Goal: Information Seeking & Learning: Learn about a topic

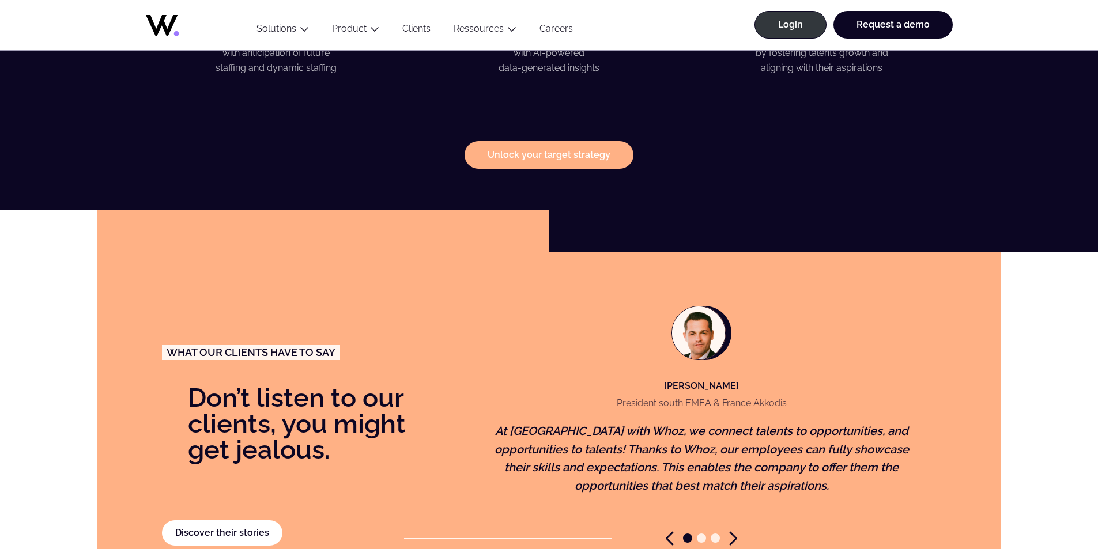
scroll to position [1786, 0]
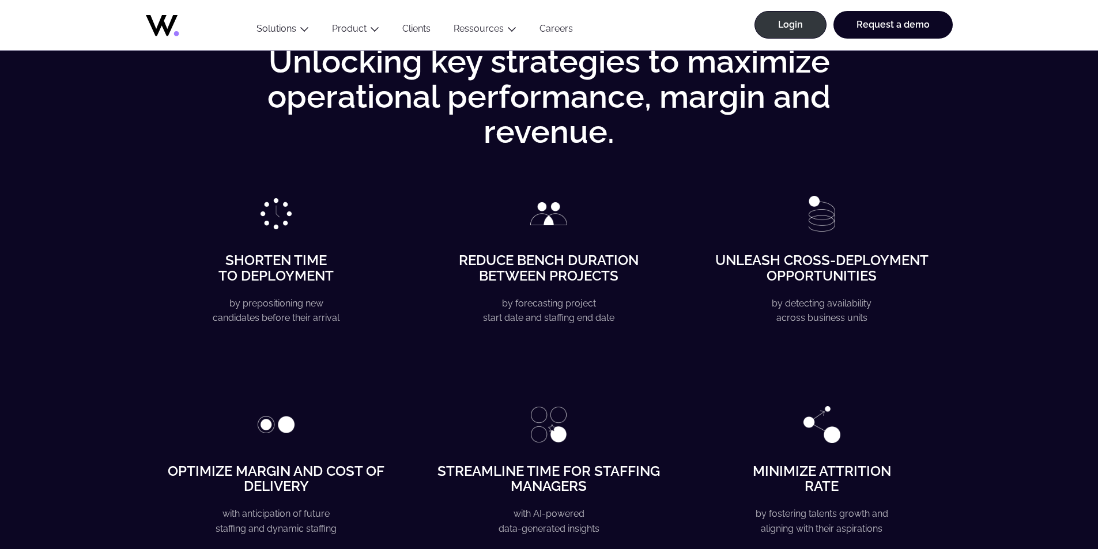
click at [403, 20] on ul "Menu Solutions Industries IT Services Consulting Engineering Company size Large…" at bounding box center [414, 21] width 339 height 57
click at [407, 27] on link "Clients" at bounding box center [416, 31] width 51 height 16
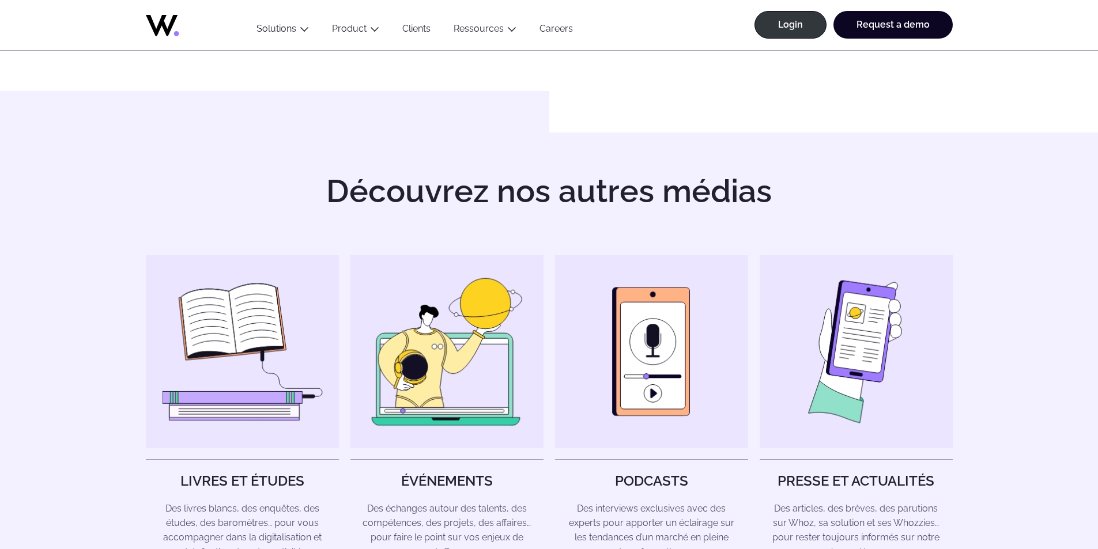
scroll to position [1556, 0]
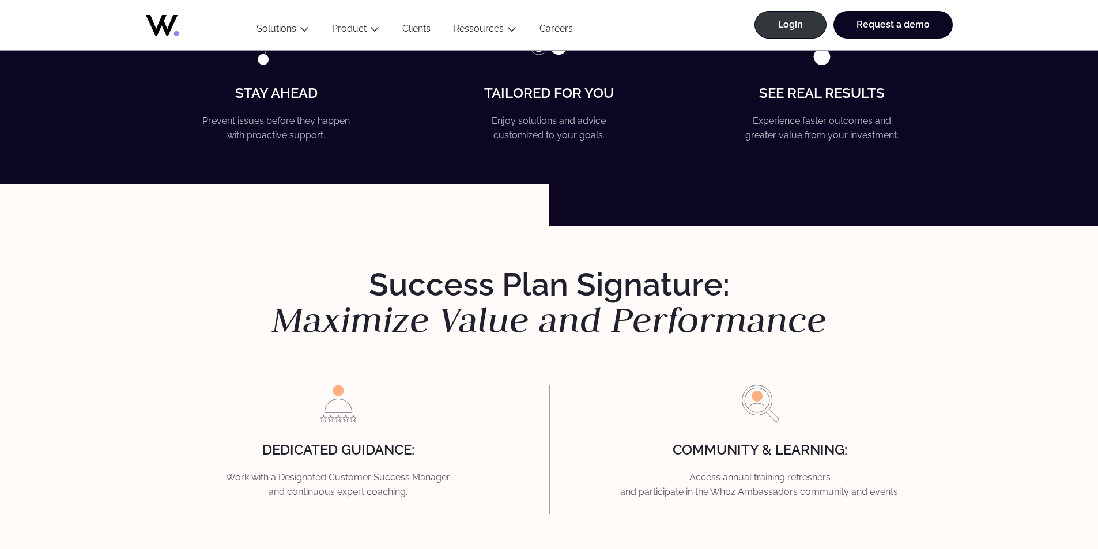
scroll to position [1498, 0]
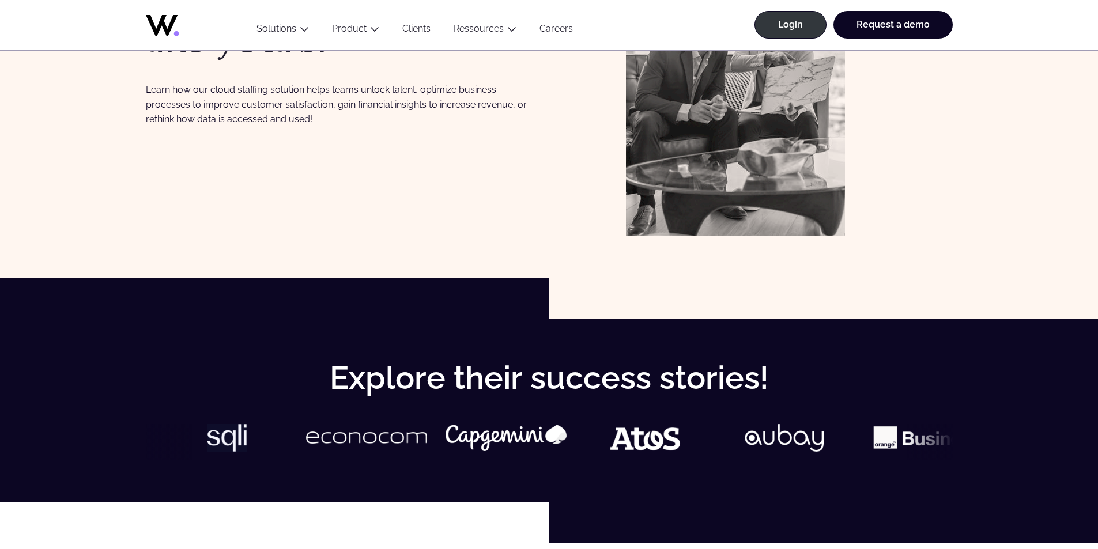
scroll to position [288, 0]
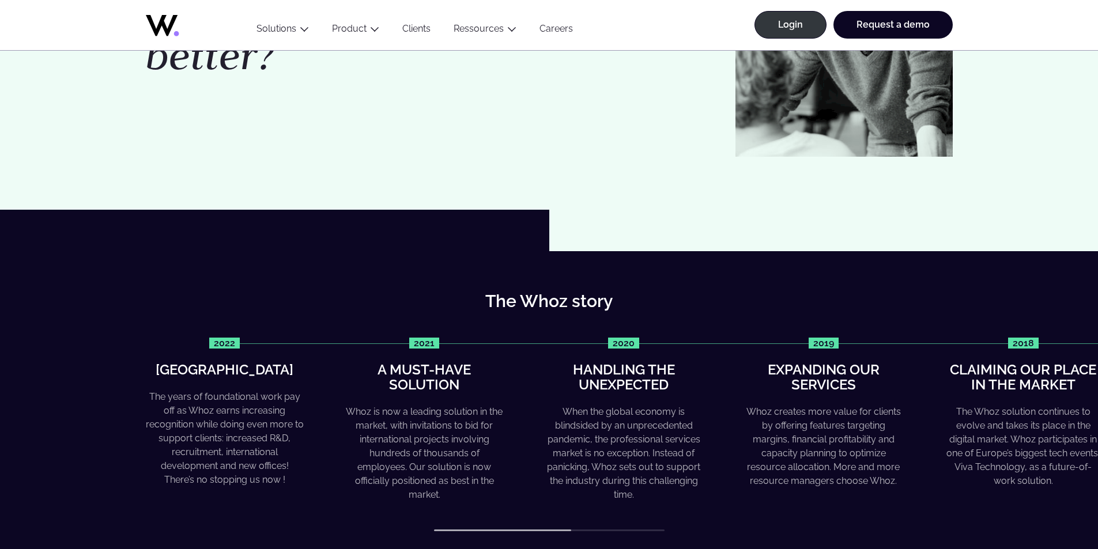
scroll to position [288, 0]
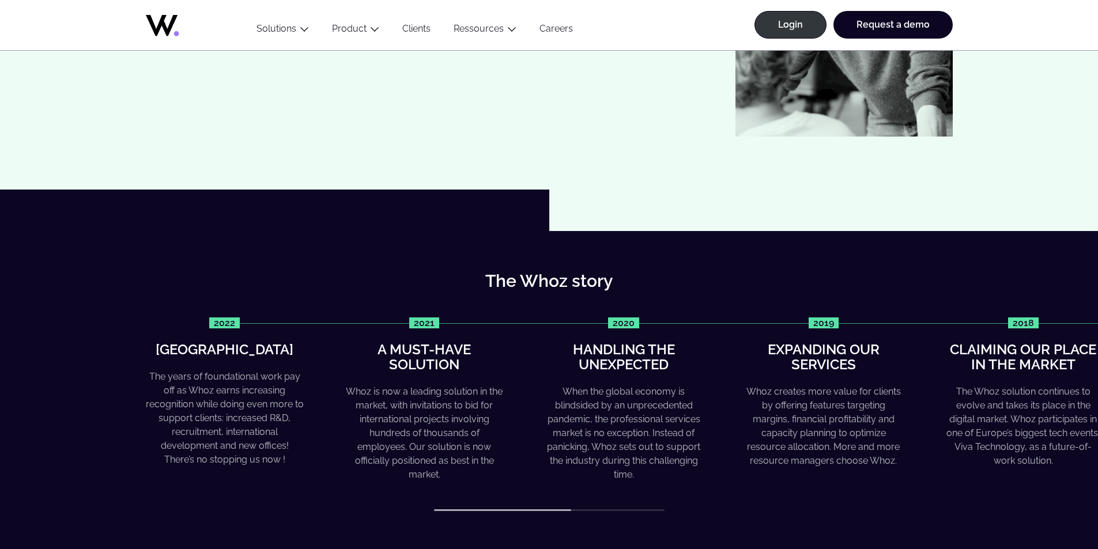
drag, startPoint x: 546, startPoint y: 509, endPoint x: 604, endPoint y: 509, distance: 58.2
click at [604, 509] on div "2022 Greater heights The years of foundational work pay off as Whoz earns incre…" at bounding box center [549, 415] width 807 height 194
drag, startPoint x: 560, startPoint y: 509, endPoint x: 698, endPoint y: 483, distance: 140.7
click at [659, 507] on div "2022 Greater heights The years of foundational work pay off as Whoz earns incre…" at bounding box center [549, 415] width 807 height 194
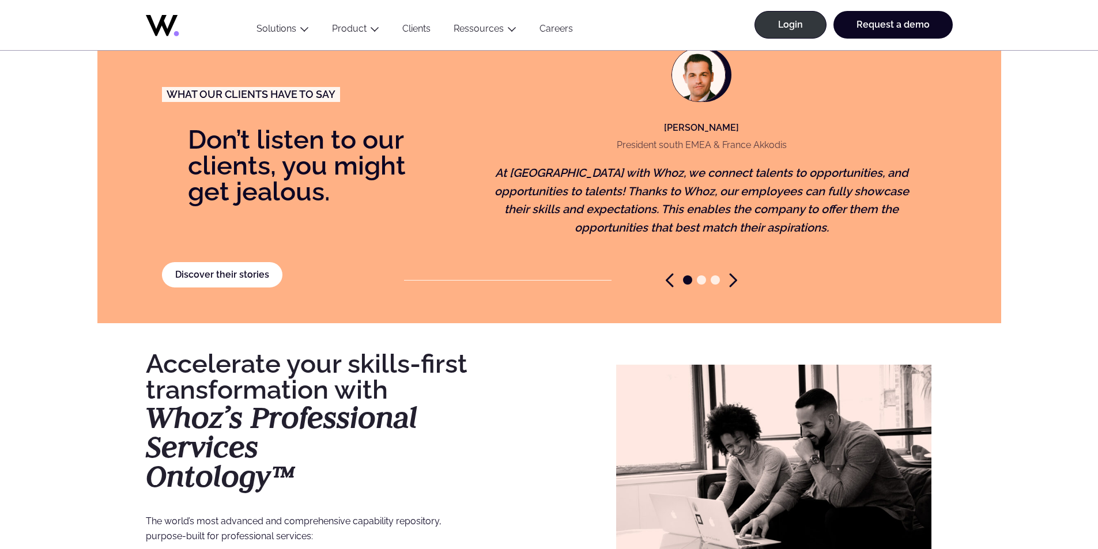
scroll to position [2536, 0]
